Goal: Navigation & Orientation: Find specific page/section

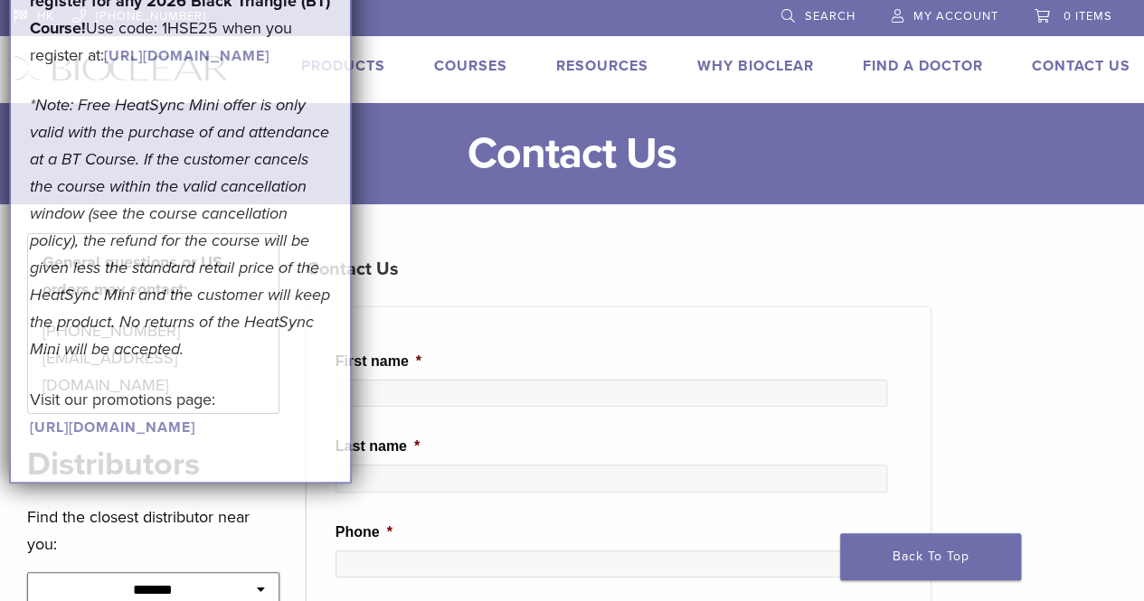
click at [208, 68] on p "Get A Free* HeatSync Mini when you register for any 2026 Black Triangle (BT) Co…" at bounding box center [181, 14] width 302 height 109
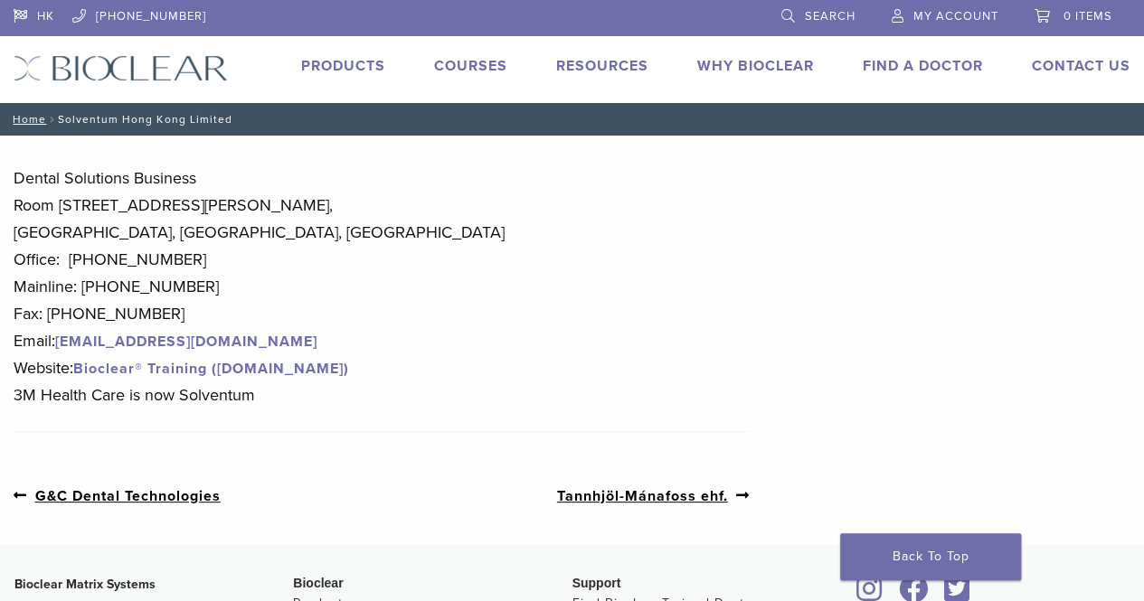
click at [137, 82] on div "HK 1.855.712.5327 Search My Account 0 items Cart No products in the cart. Back …" at bounding box center [572, 51] width 1144 height 103
click at [364, 65] on link "Products" at bounding box center [343, 66] width 84 height 18
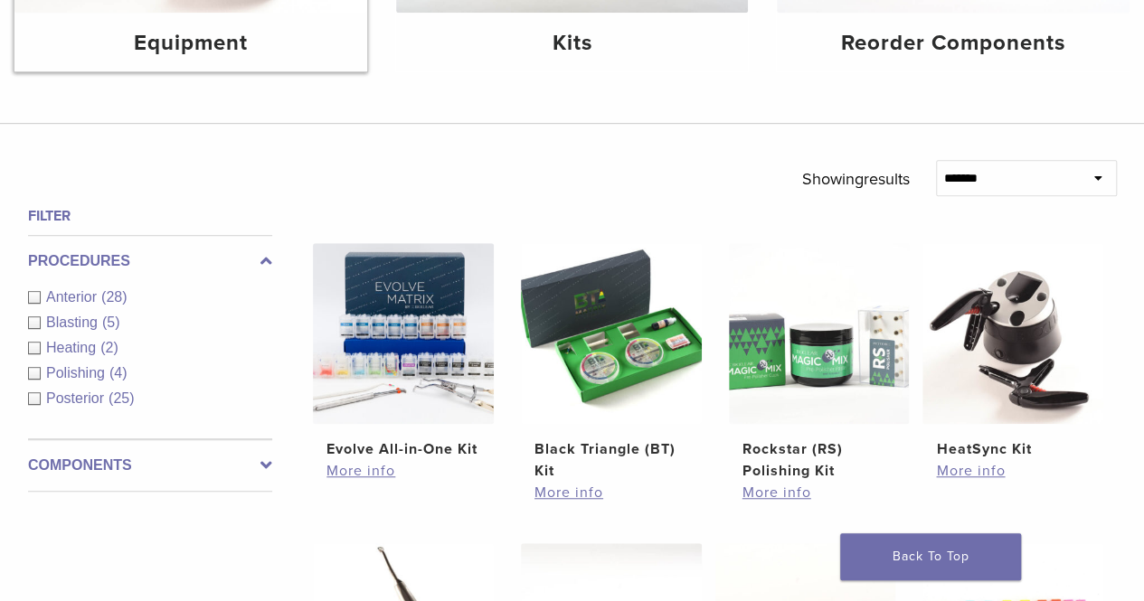
scroll to position [461, 0]
